Goal: Information Seeking & Learning: Learn about a topic

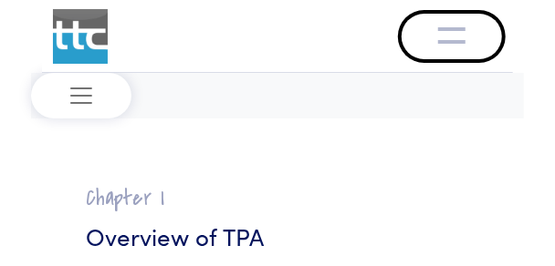
click at [454, 38] on img "Toggle navigation" at bounding box center [451, 34] width 27 height 22
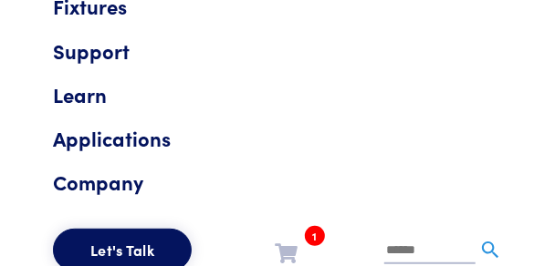
scroll to position [110, 0]
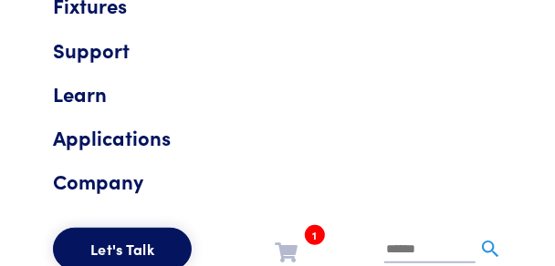
click at [88, 99] on link "Learn" at bounding box center [277, 94] width 449 height 33
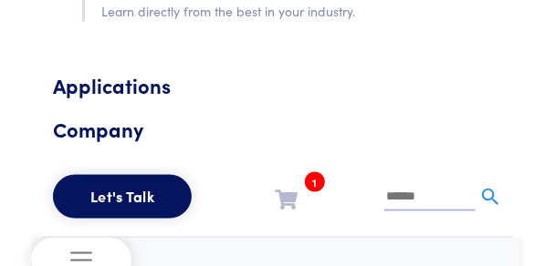
scroll to position [584, 0]
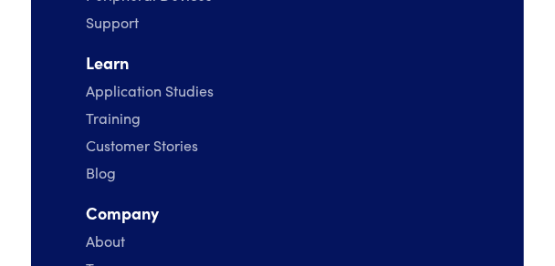
scroll to position [1022, 0]
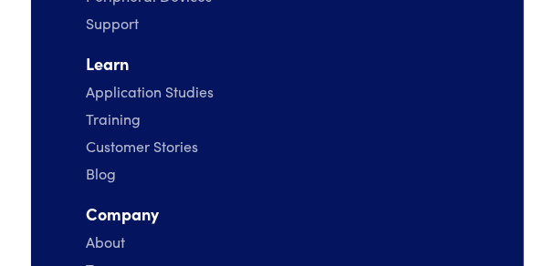
click at [183, 98] on link "Application Studies" at bounding box center [150, 91] width 128 height 20
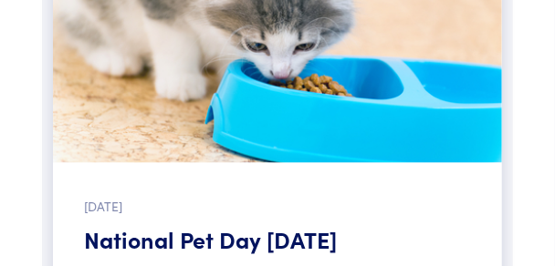
scroll to position [2373, 0]
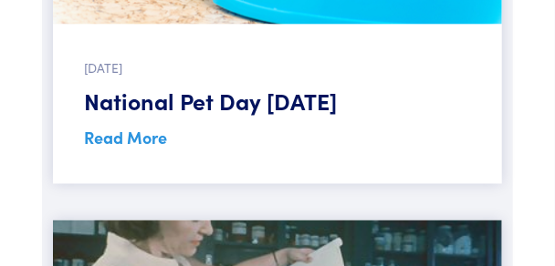
click at [134, 139] on link "Read More" at bounding box center [125, 137] width 83 height 23
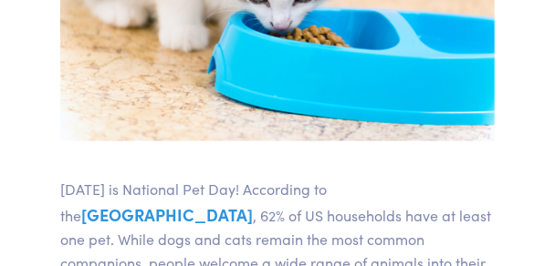
scroll to position [584, 0]
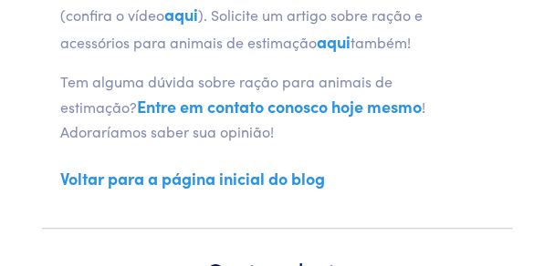
scroll to position [986, 0]
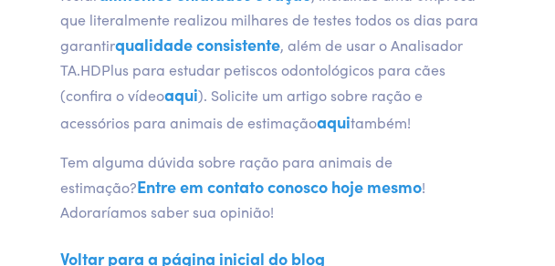
click at [193, 106] on font "aqui" at bounding box center [181, 94] width 34 height 23
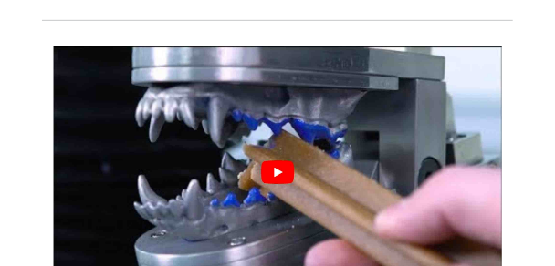
scroll to position [292, 0]
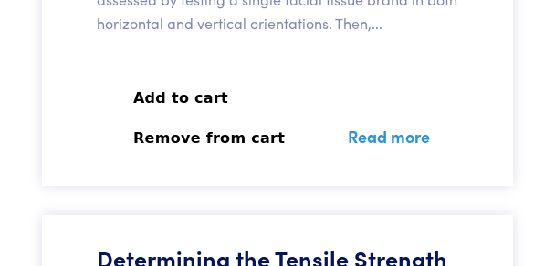
scroll to position [913, 0]
